Goal: Task Accomplishment & Management: Use online tool/utility

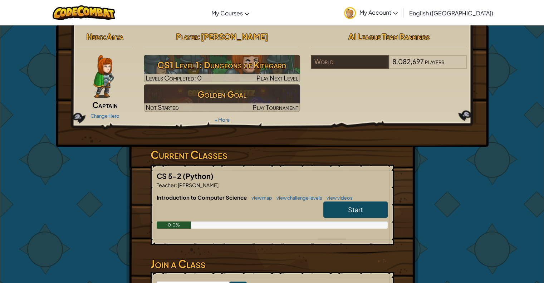
click at [112, 111] on div "Change Hero" at bounding box center [105, 115] width 56 height 11
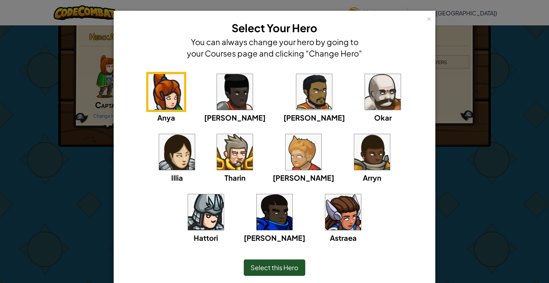
click at [286, 156] on img at bounding box center [304, 152] width 36 height 36
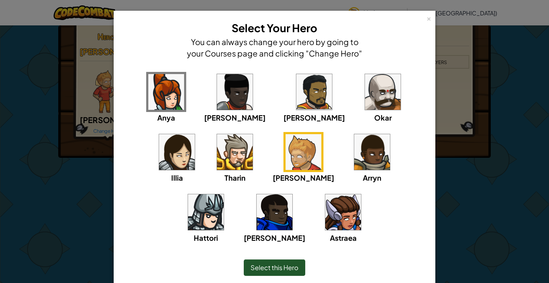
click at [296, 267] on div "Select this Hero" at bounding box center [275, 267] width 62 height 16
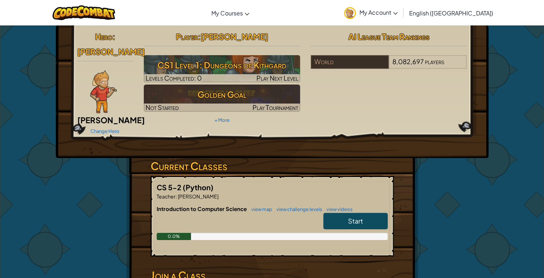
click at [364, 212] on link "Start" at bounding box center [355, 220] width 64 height 16
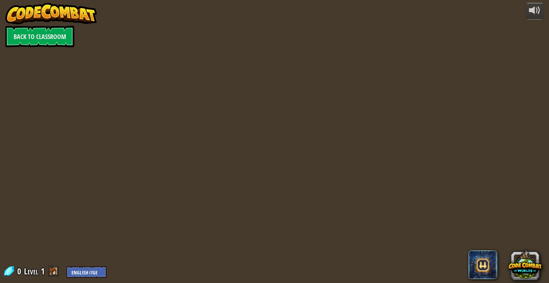
click at [371, 207] on div at bounding box center [274, 141] width 433 height 283
click at [39, 235] on div "powered by Back to Classroom 0 Level 1 English ([GEOGRAPHIC_DATA]) English ([GE…" at bounding box center [274, 141] width 549 height 283
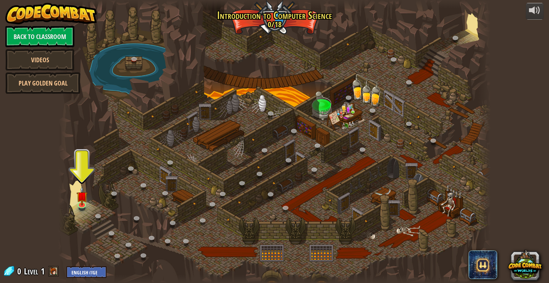
click at [240, 59] on div at bounding box center [274, 141] width 433 height 283
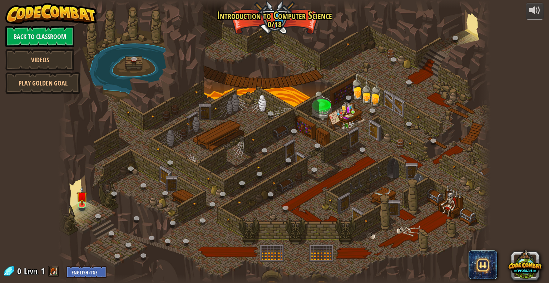
click at [240, 59] on div at bounding box center [274, 141] width 433 height 283
click at [240, 57] on div at bounding box center [274, 141] width 433 height 283
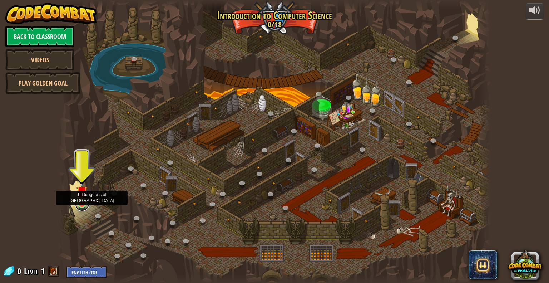
click at [76, 204] on link at bounding box center [82, 204] width 14 height 14
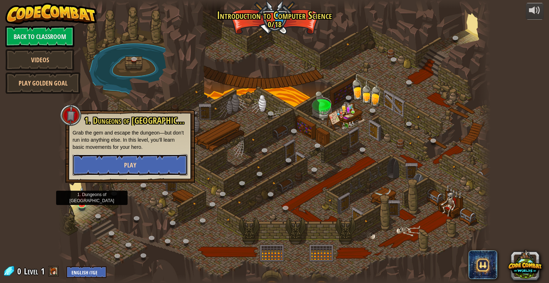
click at [117, 167] on button "Play" at bounding box center [130, 164] width 115 height 21
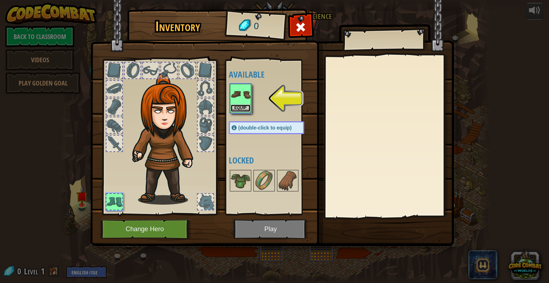
click at [243, 108] on button "Equip" at bounding box center [241, 108] width 20 height 8
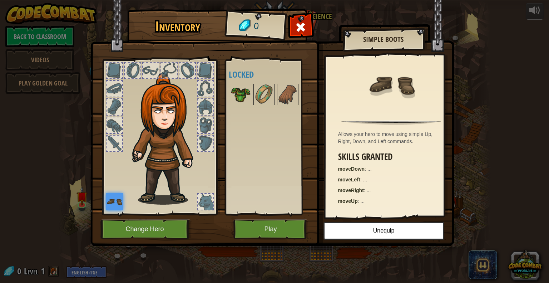
click at [236, 84] on div at bounding box center [240, 94] width 21 height 21
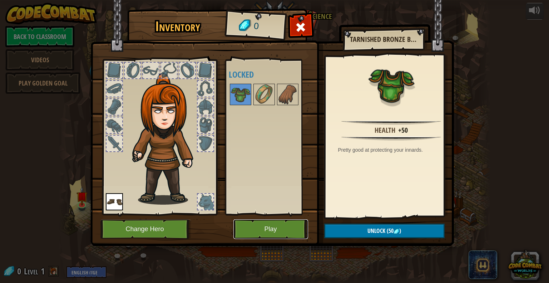
click at [280, 225] on button "Play" at bounding box center [271, 229] width 75 height 20
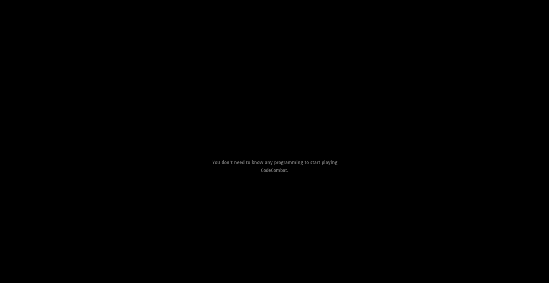
click at [276, 171] on p "You don't need to know any programming to start playing CodeCombat." at bounding box center [274, 165] width 143 height 15
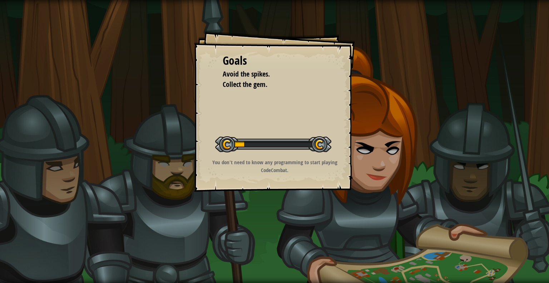
click at [273, 193] on div "Goals Avoid the spikes. Collect the gem. Start Level Error loading from server.…" at bounding box center [274, 141] width 549 height 283
click at [283, 131] on div "Start Level" at bounding box center [273, 143] width 116 height 29
click at [243, 31] on div "Goals Avoid the spikes. Collect the gem. Start Level Error loading from server.…" at bounding box center [274, 111] width 161 height 161
click at [245, 43] on div "Goals Avoid the spikes. Collect the gem. Start Level Error loading from server.…" at bounding box center [274, 111] width 161 height 161
click at [227, 193] on div "Goals Avoid the spikes. Collect the gem. Start Level Error loading from server.…" at bounding box center [274, 141] width 549 height 283
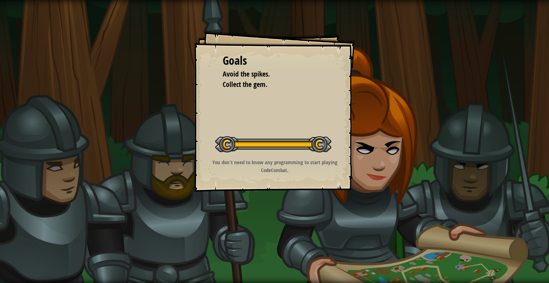
click at [330, 131] on div "Start Level" at bounding box center [273, 143] width 116 height 29
click at [308, 245] on div "Goals Avoid the spikes. Collect the gem. Start Level Error loading from server.…" at bounding box center [274, 141] width 549 height 283
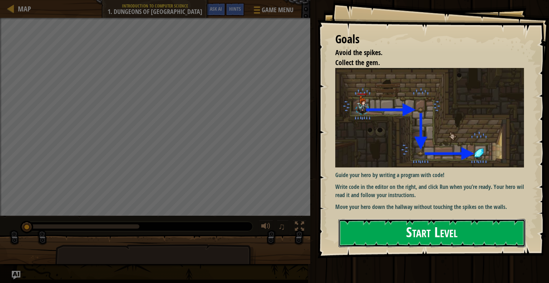
click at [423, 235] on button "Start Level" at bounding box center [432, 233] width 187 height 28
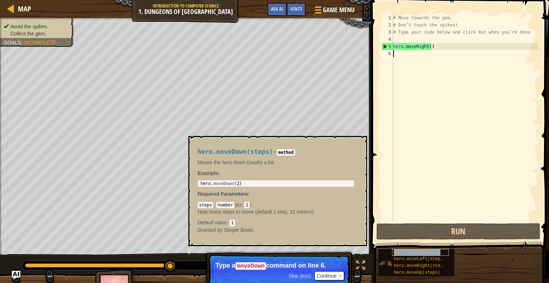
click at [421, 253] on span "hero.moveDown(steps)" at bounding box center [420, 252] width 52 height 5
click at [245, 187] on div "1 hero . moveDown ( 2 ) ההההההההההההההההההההההההההההההההההההההההההההההההההההההה…" at bounding box center [276, 183] width 157 height 6
drag, startPoint x: 198, startPoint y: 181, endPoint x: 240, endPoint y: 186, distance: 42.4
click at [240, 186] on div "1 hero . moveDown ( 2 ) ההההההההההההההההההההההההההההההההההההההההההההההההההההההה…" at bounding box center [276, 183] width 157 height 6
click at [404, 60] on div "# Move towards the gem. # Don’t touch the spikes! # Type your code below and cl…" at bounding box center [465, 125] width 147 height 222
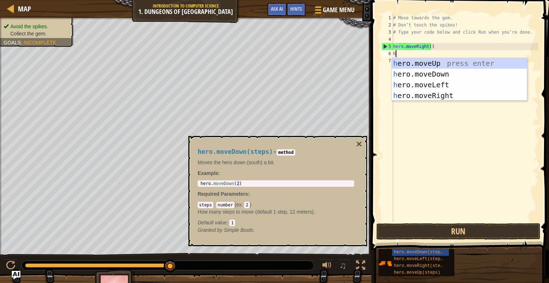
scroll to position [3, 0]
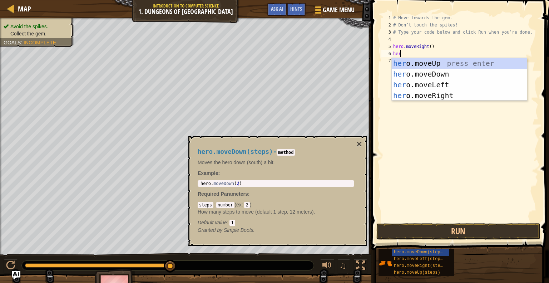
type textarea "hero"
click at [402, 76] on div "hero .moveUp press enter hero .moveDown press enter hero .moveLeft press enter …" at bounding box center [459, 90] width 135 height 64
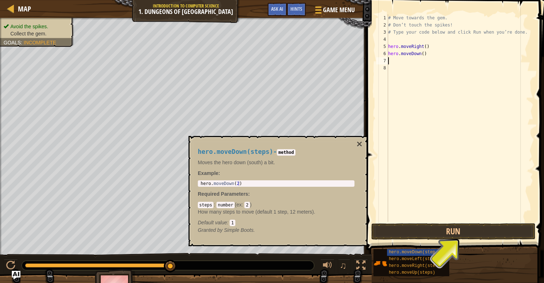
type textarea "h"
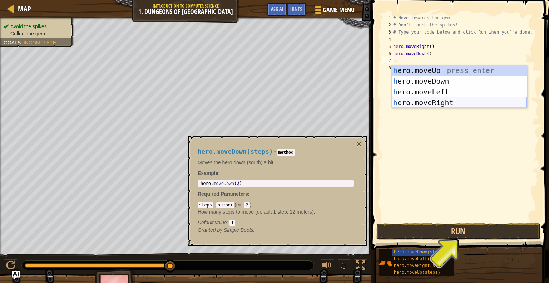
click at [417, 98] on div "h ero.moveUp press enter h ero.moveDown press enter h ero.moveLeft press enter …" at bounding box center [459, 97] width 135 height 64
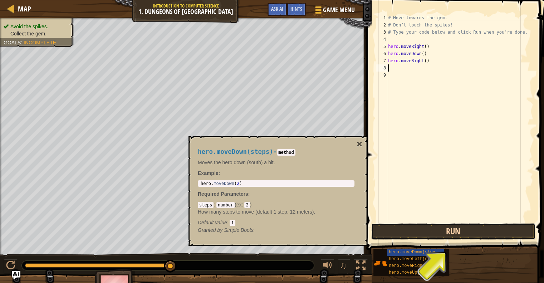
click at [431, 235] on button "Run" at bounding box center [453, 231] width 164 height 16
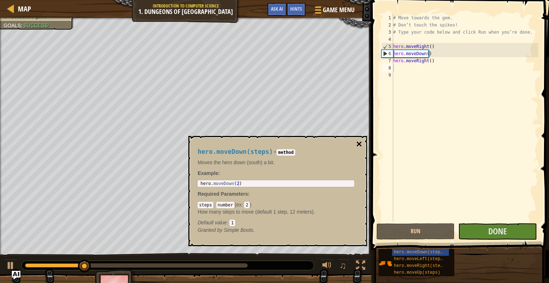
click at [361, 144] on button "×" at bounding box center [360, 144] width 6 height 10
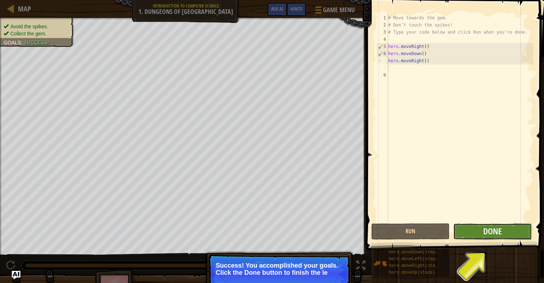
click at [482, 234] on button "Done" at bounding box center [492, 231] width 78 height 16
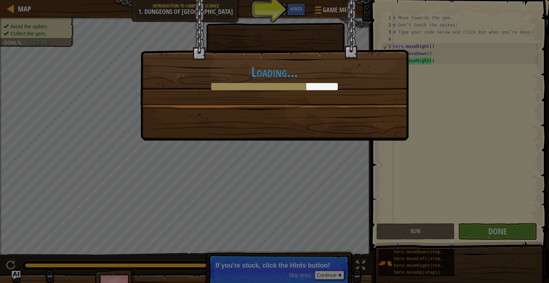
click at [284, 72] on h1 "Loading..." at bounding box center [274, 71] width 253 height 15
click at [287, 163] on div "Loading..." at bounding box center [274, 141] width 549 height 283
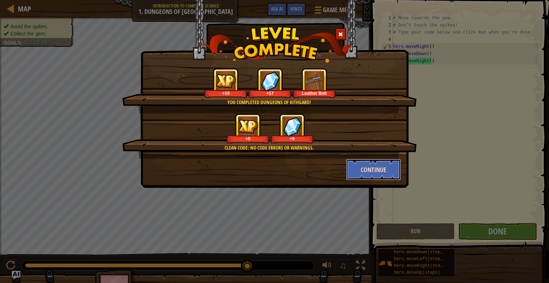
click at [375, 171] on button "Continue" at bounding box center [373, 169] width 55 height 21
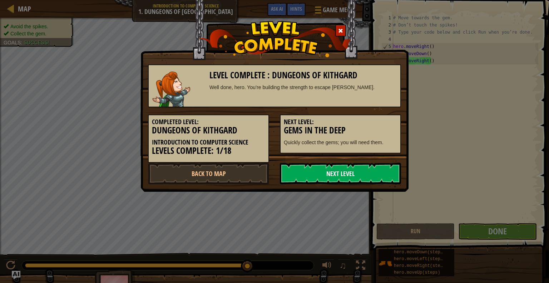
click at [343, 173] on link "Next Level" at bounding box center [340, 173] width 121 height 21
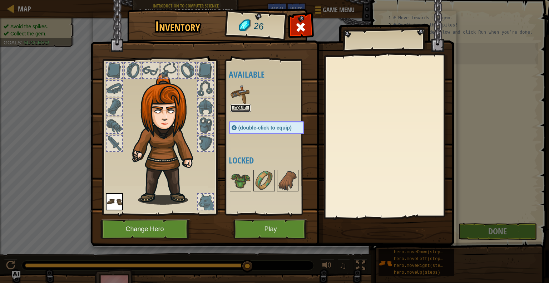
click at [241, 105] on button "Equip" at bounding box center [241, 108] width 20 height 8
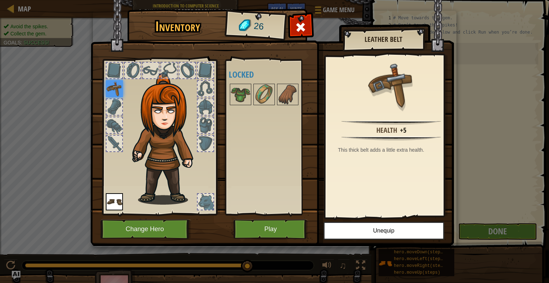
click at [203, 200] on div at bounding box center [206, 202] width 16 height 16
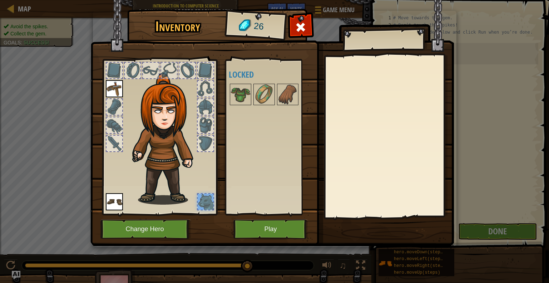
click at [203, 200] on div at bounding box center [206, 202] width 16 height 16
click at [111, 87] on img at bounding box center [114, 88] width 17 height 17
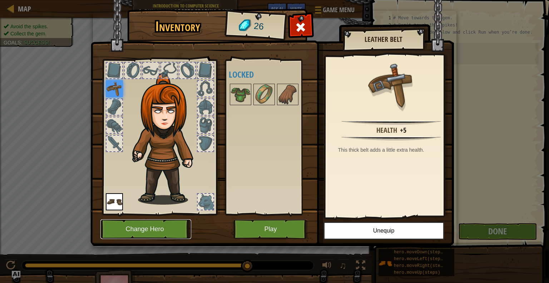
click at [180, 227] on button "Change Hero" at bounding box center [146, 229] width 91 height 20
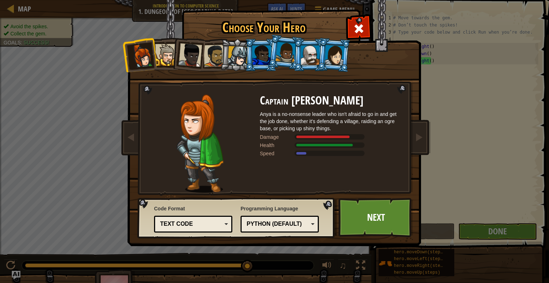
click at [266, 54] on div at bounding box center [262, 54] width 19 height 19
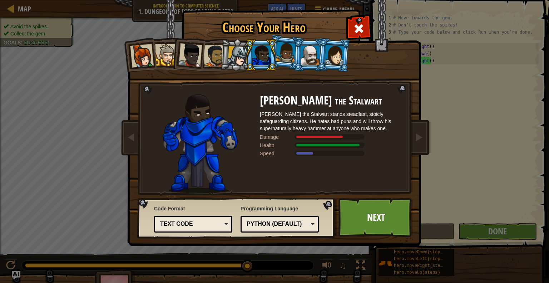
click at [136, 56] on div at bounding box center [142, 56] width 24 height 24
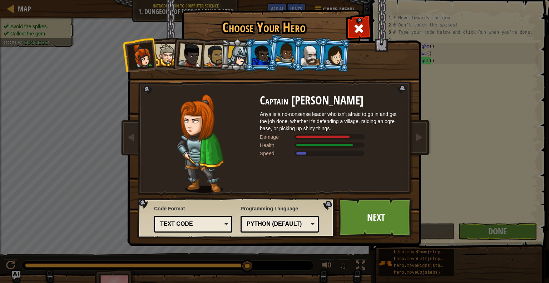
click at [342, 53] on div at bounding box center [335, 55] width 20 height 20
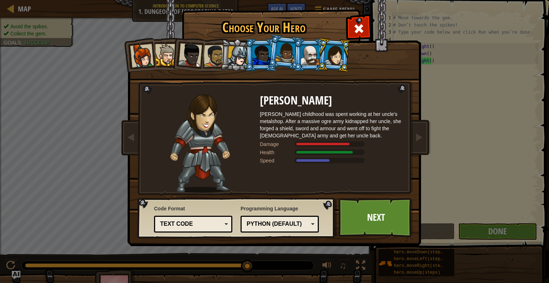
drag, startPoint x: 342, startPoint y: 53, endPoint x: 244, endPoint y: 64, distance: 98.6
click at [244, 39] on ol at bounding box center [274, 39] width 295 height 0
click at [164, 63] on div at bounding box center [166, 55] width 22 height 22
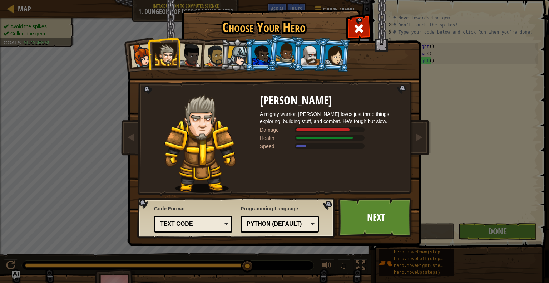
click at [152, 61] on li at bounding box center [164, 54] width 32 height 33
click at [141, 55] on div at bounding box center [142, 56] width 24 height 24
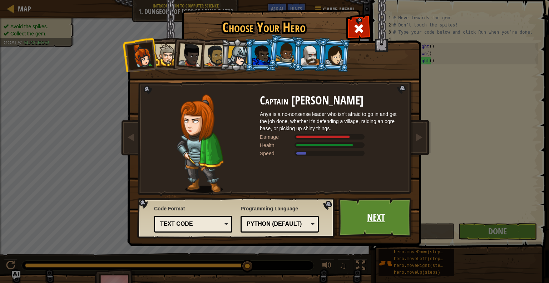
click at [363, 212] on link "Next" at bounding box center [376, 217] width 75 height 39
